Goal: Complete application form

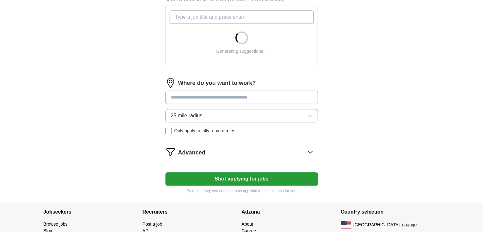
scroll to position [229, 0]
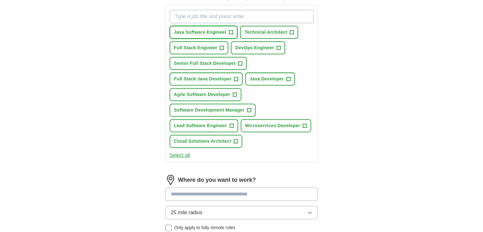
click at [230, 30] on span "+" at bounding box center [231, 32] width 4 height 5
click at [221, 47] on span "+" at bounding box center [222, 47] width 4 height 5
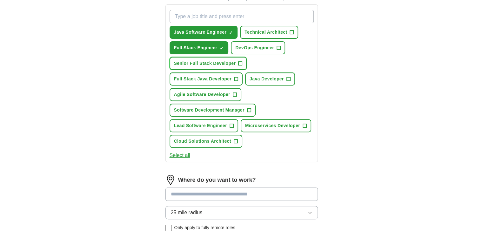
click at [239, 63] on span "+" at bounding box center [240, 63] width 4 height 5
click at [236, 77] on span "+" at bounding box center [236, 79] width 4 height 5
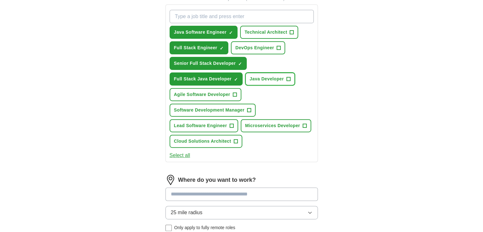
click at [291, 78] on button "Java Developer +" at bounding box center [270, 78] width 50 height 13
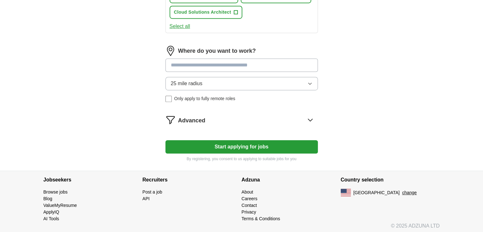
click at [246, 144] on button "Start applying for jobs" at bounding box center [241, 146] width 152 height 13
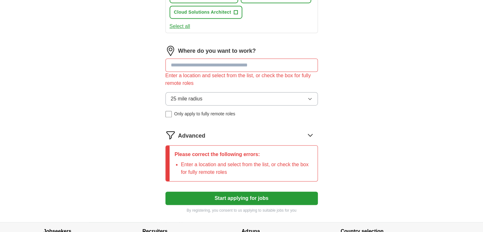
click at [215, 64] on input at bounding box center [241, 64] width 152 height 13
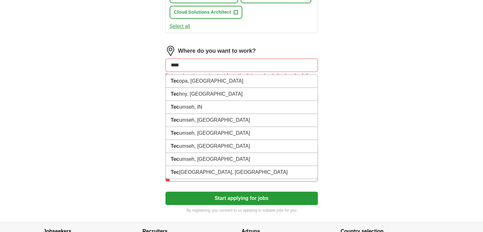
type input "*****"
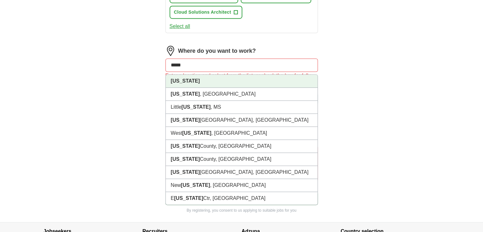
click at [202, 76] on li "[US_STATE]" at bounding box center [242, 81] width 152 height 13
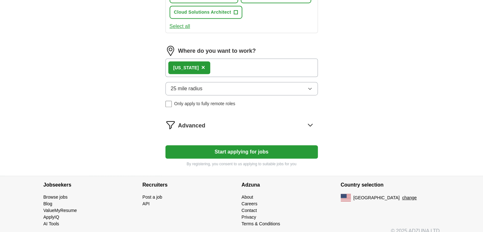
click at [211, 64] on div "[US_STATE] ×" at bounding box center [241, 67] width 152 height 18
click at [203, 89] on button "25 mile radius" at bounding box center [241, 88] width 152 height 13
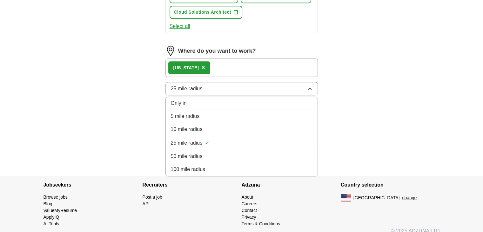
click at [180, 165] on span "100 mile radius" at bounding box center [188, 169] width 35 height 8
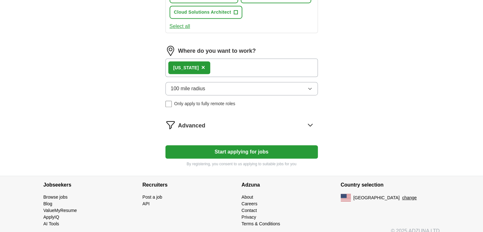
click at [199, 149] on button "Start applying for jobs" at bounding box center [241, 151] width 152 height 13
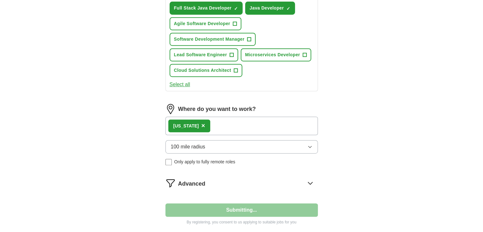
select select "**"
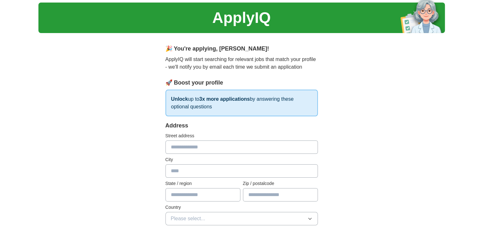
scroll to position [14, 0]
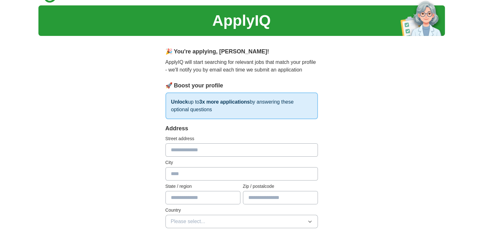
click at [193, 147] on input "text" at bounding box center [241, 149] width 152 height 13
type input "**********"
type input "*****"
type input "**"
type input "*****"
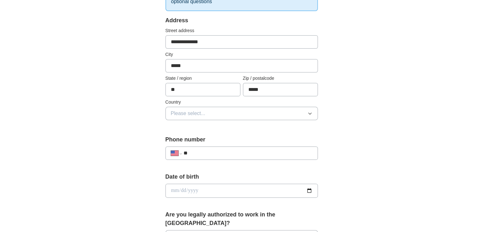
scroll to position [124, 0]
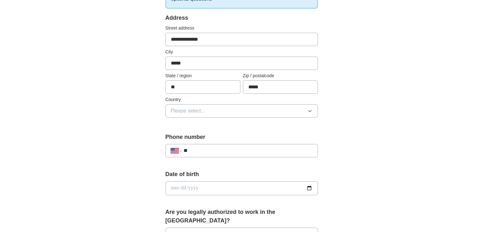
click at [219, 109] on button "Please select..." at bounding box center [241, 110] width 152 height 13
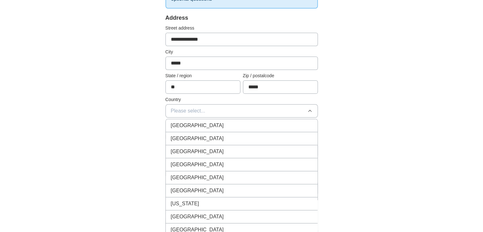
click at [195, 139] on span "[GEOGRAPHIC_DATA]" at bounding box center [197, 139] width 53 height 8
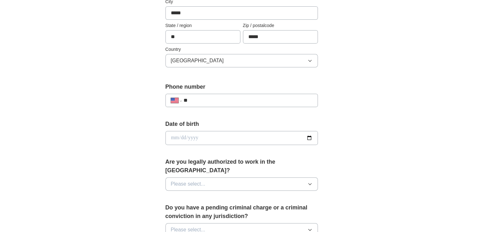
scroll to position [176, 0]
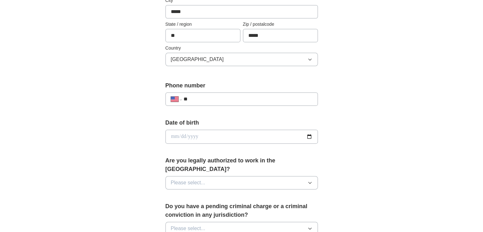
click at [212, 99] on input "**" at bounding box center [247, 99] width 129 height 8
type input "**********"
click at [309, 136] on input "date" at bounding box center [241, 137] width 152 height 14
type input "**********"
click at [235, 176] on button "Please select..." at bounding box center [241, 182] width 152 height 13
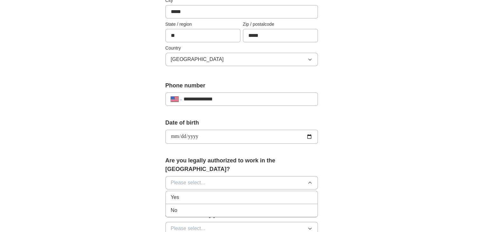
click at [188, 193] on div "Yes" at bounding box center [242, 197] width 142 height 8
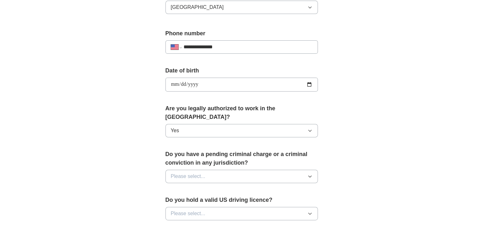
scroll to position [237, 0]
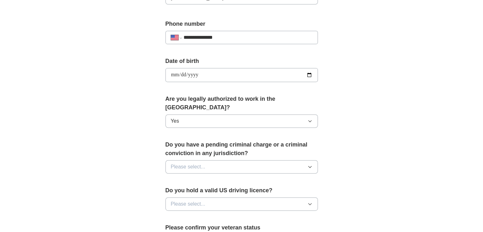
click at [223, 160] on button "Please select..." at bounding box center [241, 166] width 152 height 13
click at [185, 191] on div "No" at bounding box center [242, 195] width 142 height 8
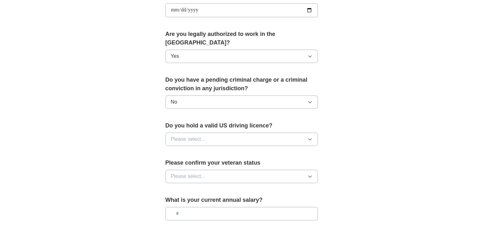
scroll to position [304, 0]
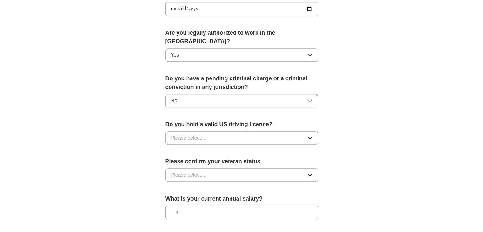
click at [217, 131] on button "Please select..." at bounding box center [241, 137] width 152 height 13
click at [183, 146] on li "Yes" at bounding box center [242, 152] width 152 height 13
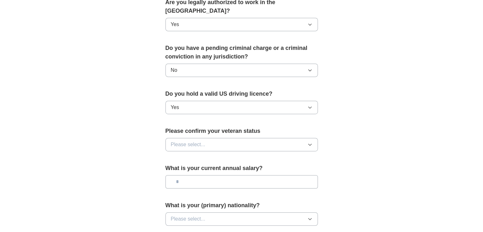
click at [204, 141] on span "Please select..." at bounding box center [188, 145] width 35 height 8
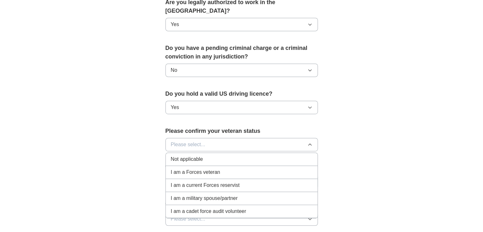
click at [191, 168] on span "I am a Forces veteran" at bounding box center [196, 172] width 50 height 8
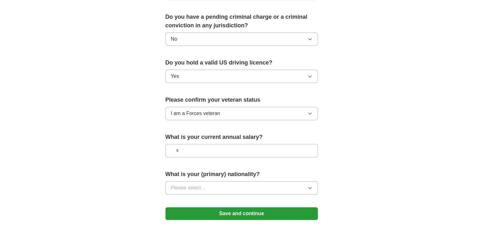
scroll to position [366, 0]
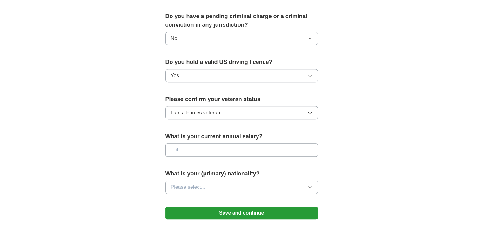
click at [210, 109] on span "I am a Forces veteran" at bounding box center [196, 113] width 50 height 8
click at [220, 143] on input "text" at bounding box center [241, 149] width 152 height 13
type input "********"
click at [232, 180] on button "Please select..." at bounding box center [241, 186] width 152 height 13
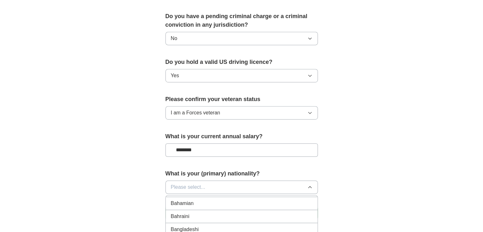
scroll to position [168, 0]
click at [184, 181] on button "Please select..." at bounding box center [241, 186] width 152 height 13
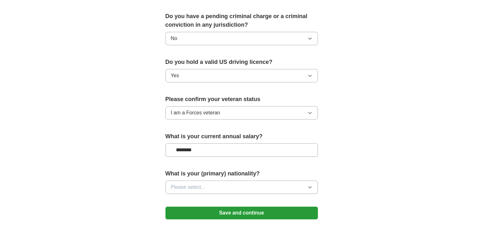
click at [198, 183] on span "Please select..." at bounding box center [188, 187] width 35 height 8
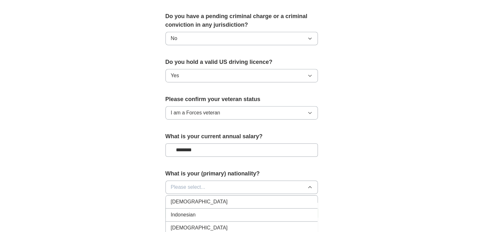
scroll to position [1037, 0]
drag, startPoint x: 197, startPoint y: 187, endPoint x: 184, endPoint y: 191, distance: 13.5
click at [184, 202] on span "[DEMOGRAPHIC_DATA]" at bounding box center [199, 206] width 57 height 8
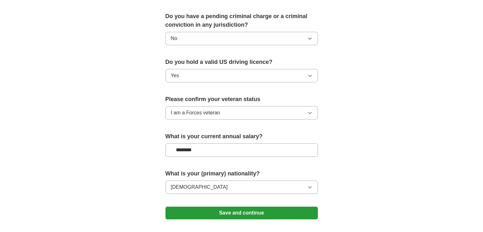
click at [237, 206] on button "Save and continue" at bounding box center [241, 212] width 152 height 13
